Goal: Transaction & Acquisition: Purchase product/service

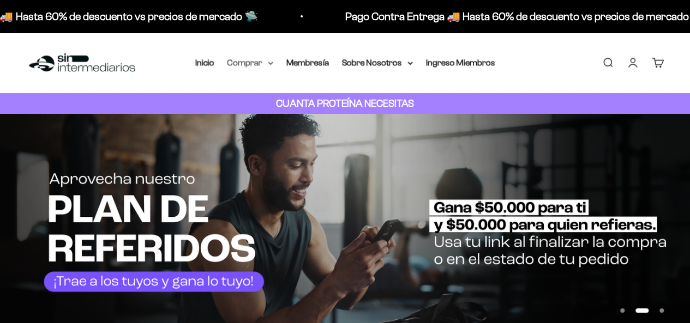
click at [270, 62] on icon at bounding box center [270, 64] width 5 height 4
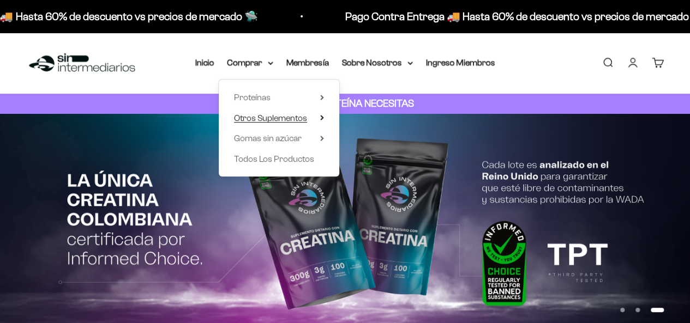
click at [320, 117] on icon at bounding box center [322, 117] width 4 height 5
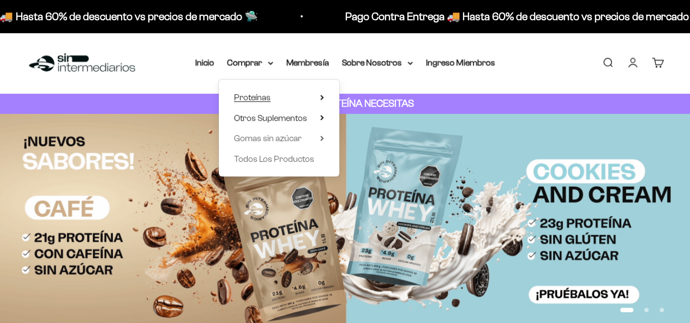
click at [323, 95] on icon at bounding box center [322, 97] width 4 height 5
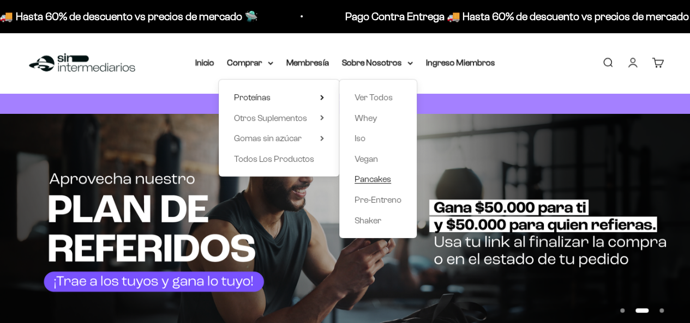
click at [376, 177] on span "Pancakes" at bounding box center [373, 179] width 37 height 9
